Goal: Navigation & Orientation: Find specific page/section

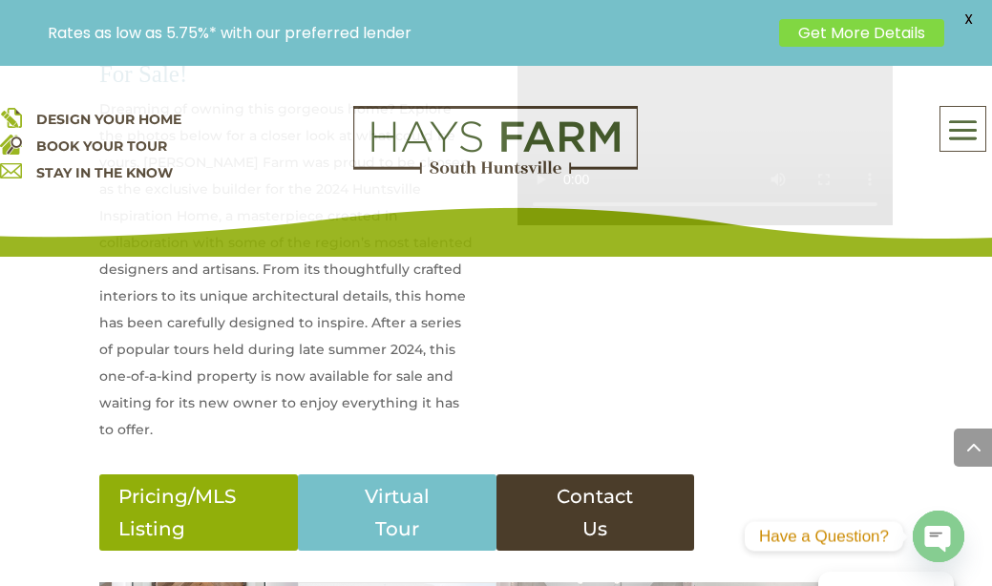
scroll to position [880, 0]
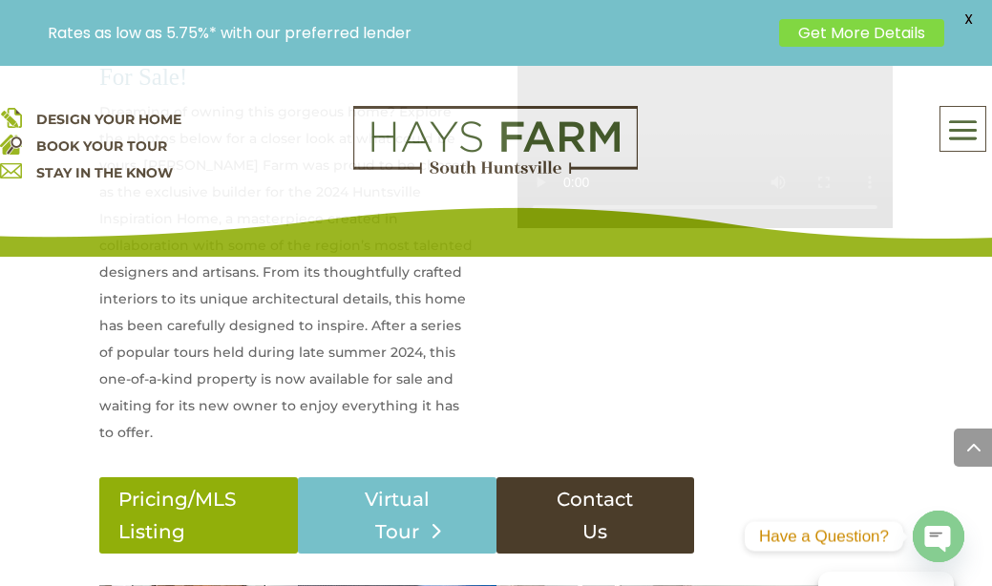
click at [401, 487] on link "Virtual Tour" at bounding box center [397, 515] width 199 height 76
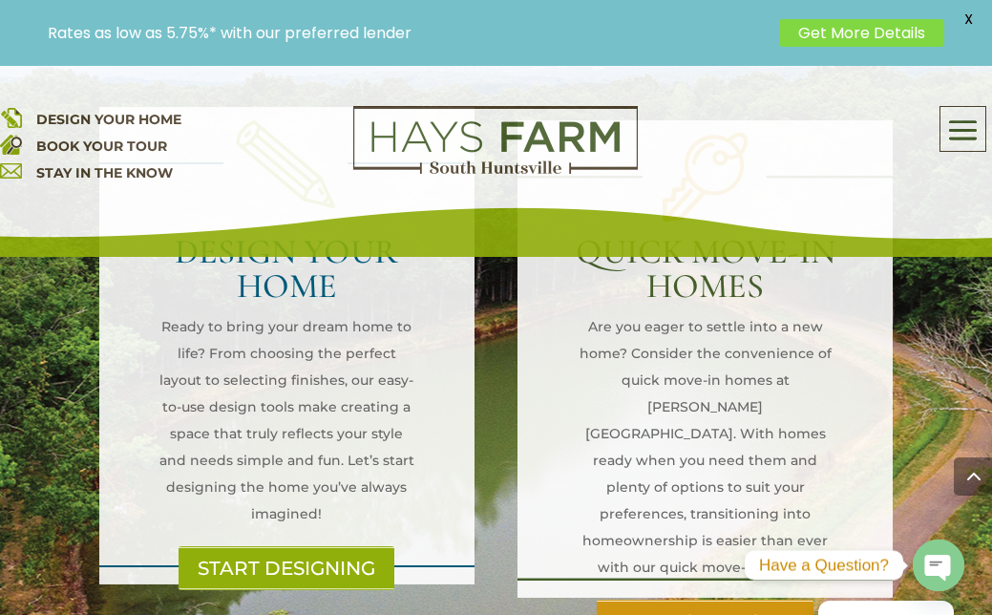
scroll to position [1494, 0]
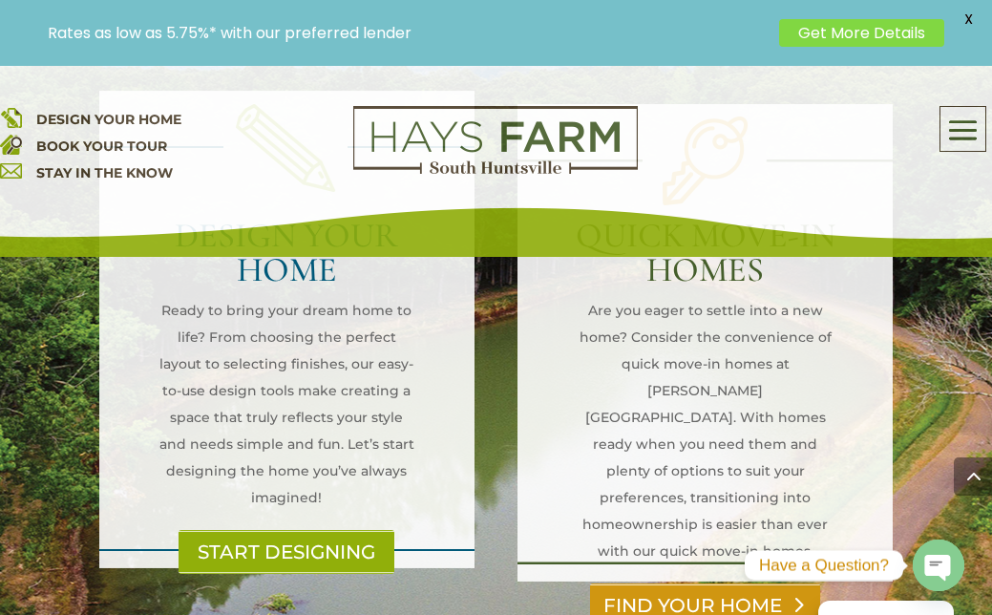
click at [658, 583] on link "FIND YOUR HOME" at bounding box center [705, 605] width 230 height 44
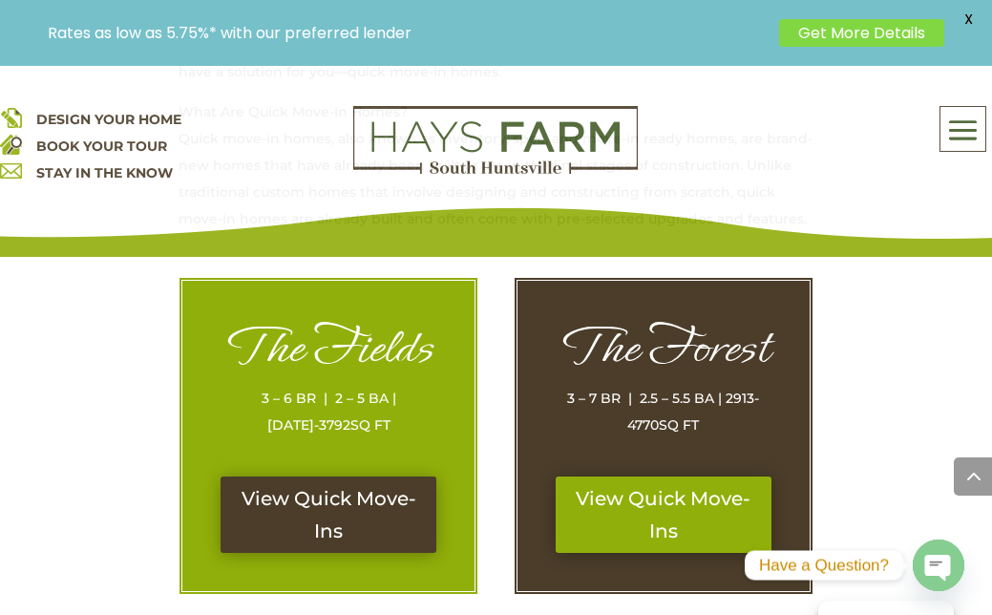
scroll to position [915, 0]
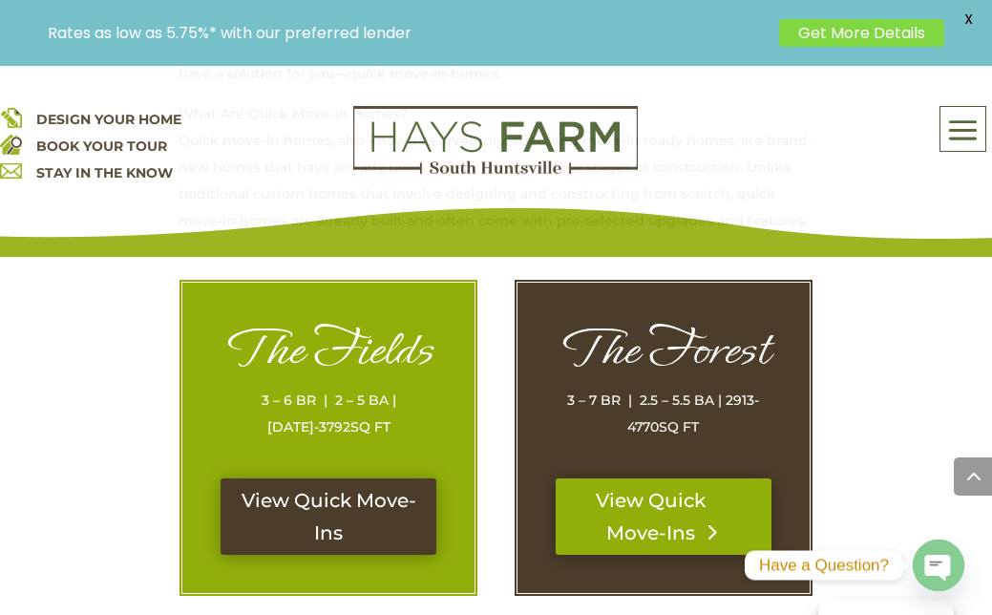
click at [620, 526] on link "View Quick Move-Ins" at bounding box center [664, 516] width 216 height 76
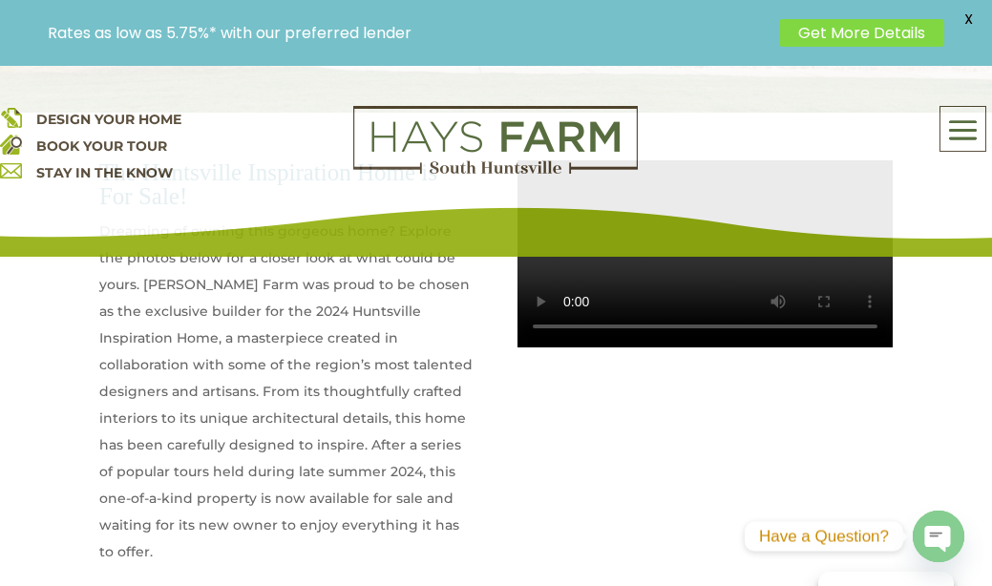
scroll to position [761, 0]
click at [128, 116] on span "DESIGN YOUR HOME" at bounding box center [108, 119] width 145 height 17
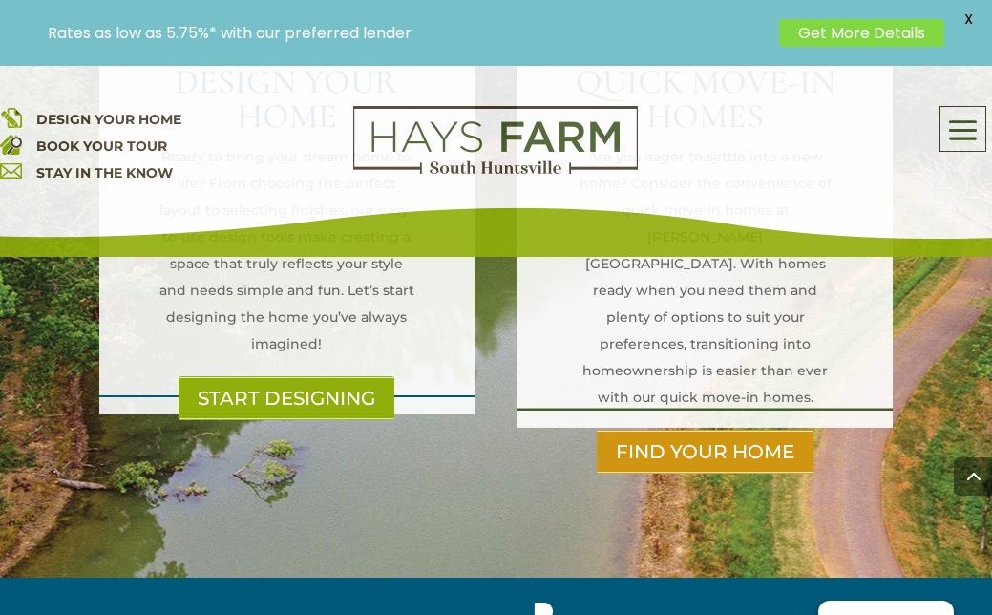
scroll to position [1657, 0]
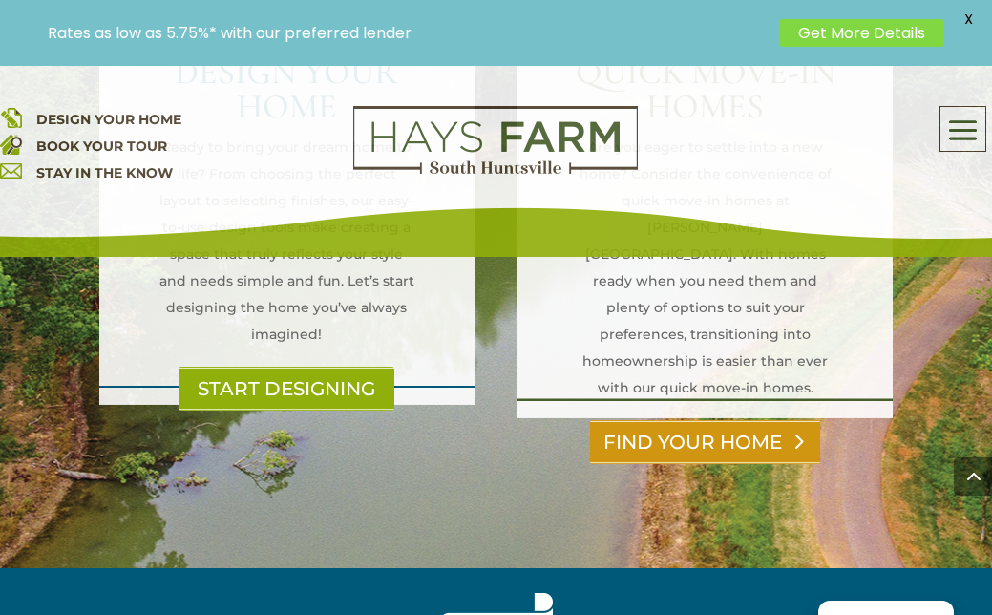
click at [684, 420] on link "FIND YOUR HOME" at bounding box center [705, 442] width 230 height 44
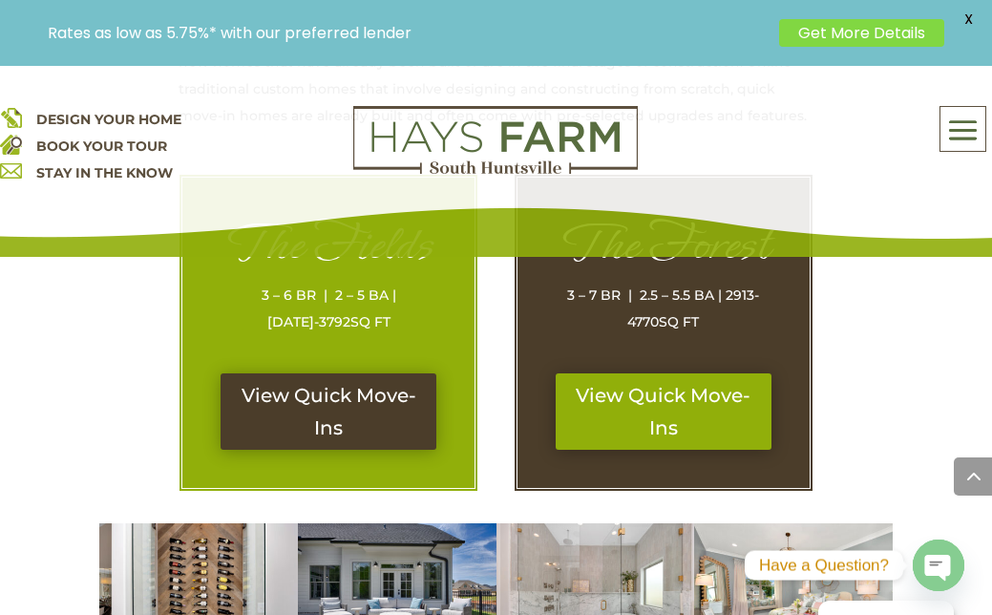
scroll to position [1033, 0]
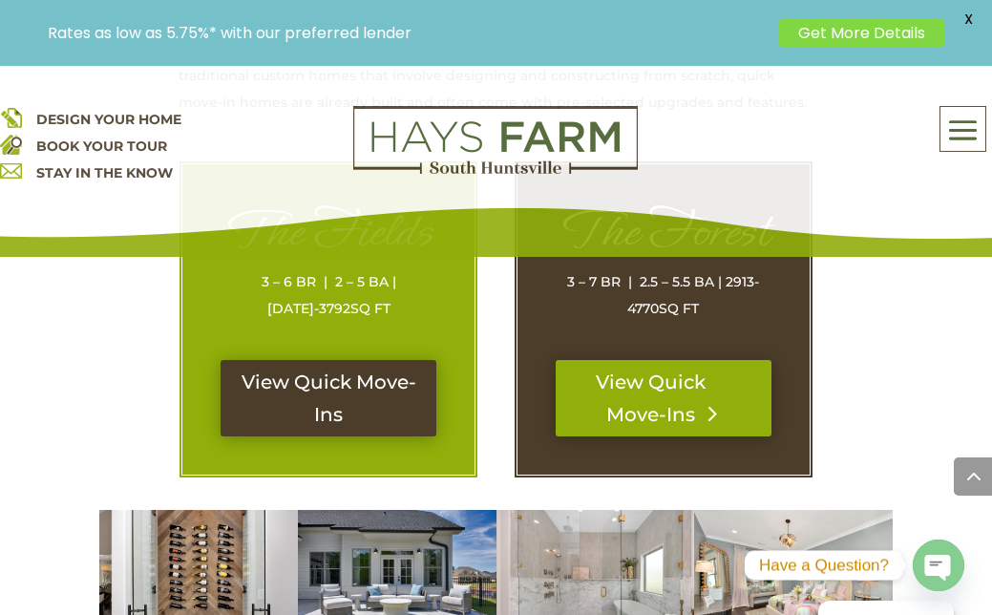
click at [667, 393] on link "View Quick Move-Ins" at bounding box center [664, 398] width 216 height 76
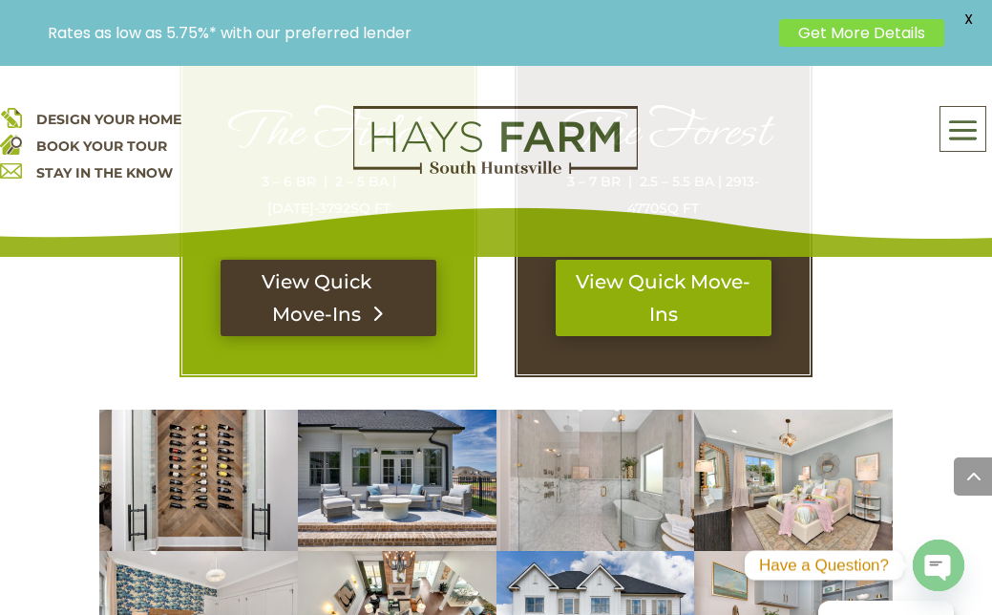
scroll to position [1134, 0]
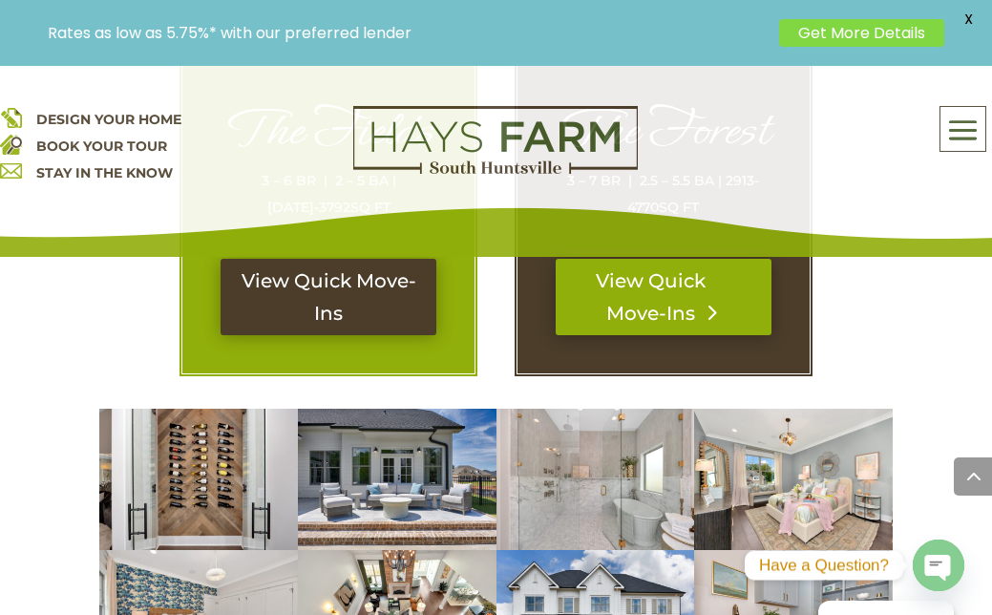
click at [635, 305] on link "View Quick Move-Ins" at bounding box center [664, 297] width 216 height 76
